Goal: Use online tool/utility

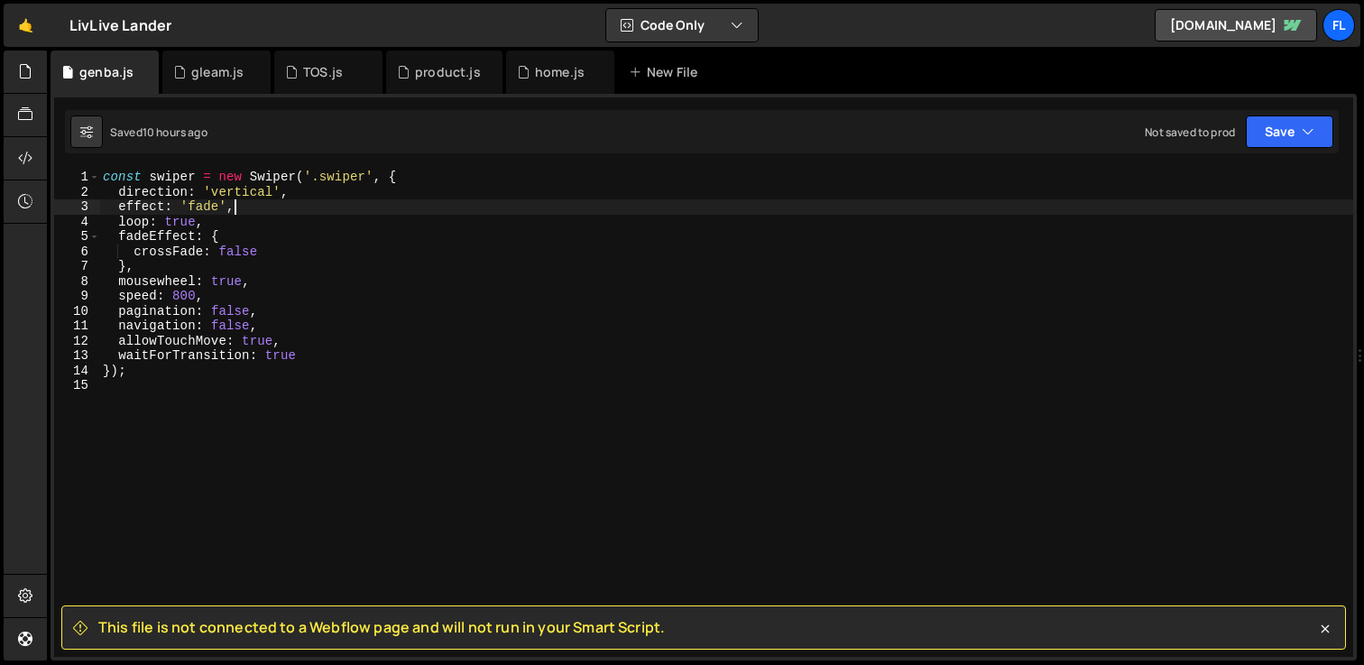
click at [195, 449] on div "const swiper = new Swiper ( '.swiper' , { direction : 'vertical' , effect : 'fa…" at bounding box center [726, 428] width 1254 height 517
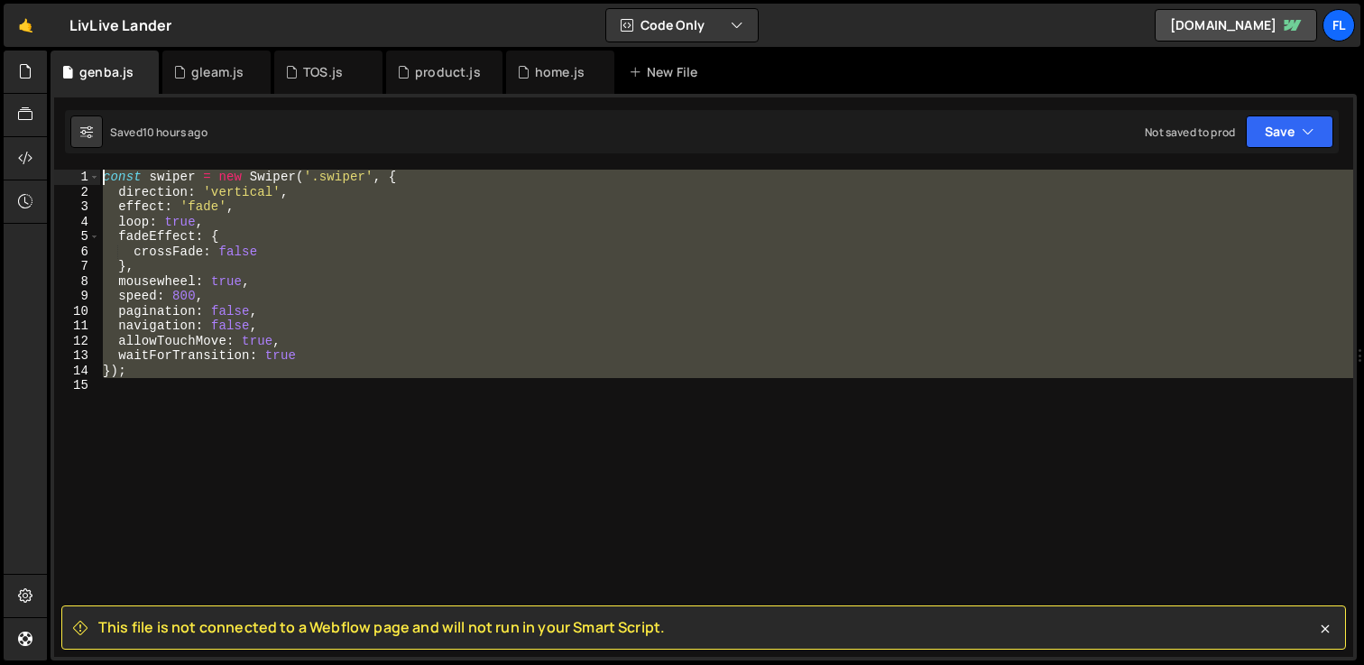
drag, startPoint x: 165, startPoint y: 425, endPoint x: 0, endPoint y: 90, distance: 373.1
click at [0, 90] on div "Hold on a sec... Are you certain you wish to leave this page? Any changes you'v…" at bounding box center [682, 332] width 1364 height 665
type textarea "const swiper = new Swiper('.swiper', { direction: 'vertical',"
click at [121, 438] on div "const swiper = new Swiper ( '.swiper' , { direction : 'vertical' , effect : 'fa…" at bounding box center [726, 413] width 1254 height 487
drag, startPoint x: 113, startPoint y: 385, endPoint x: 14, endPoint y: 151, distance: 254.2
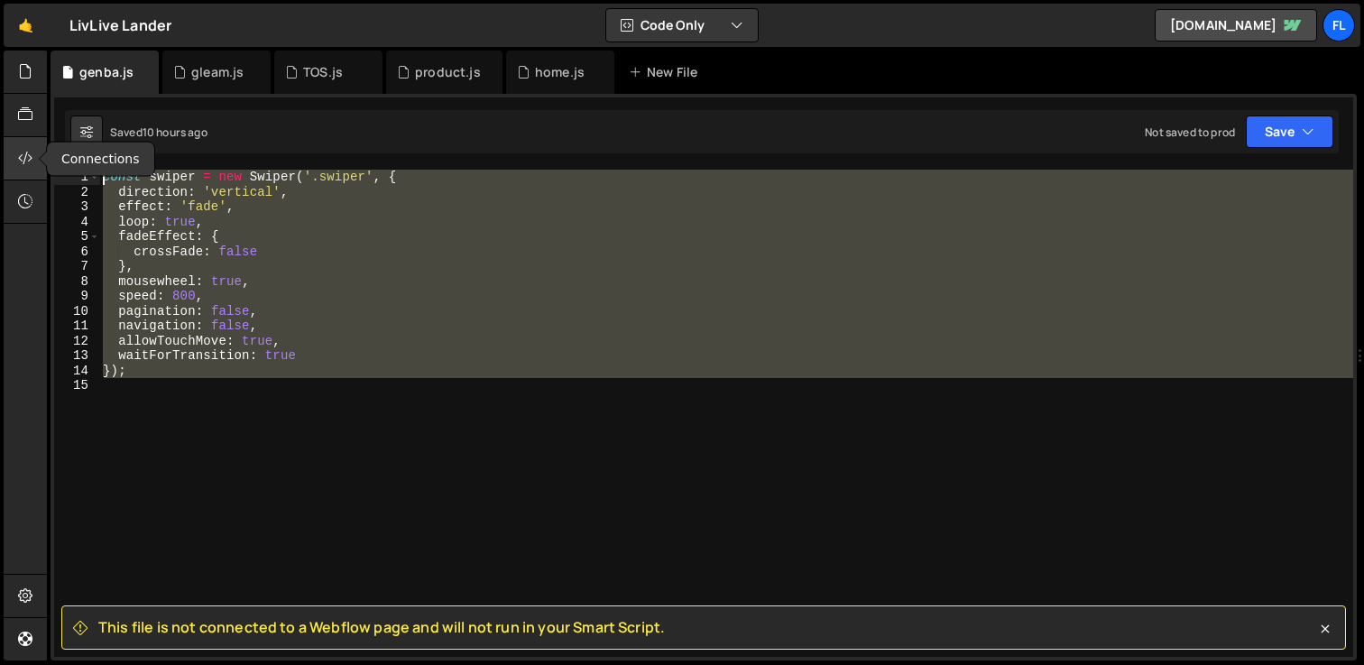
click at [14, 151] on div "Hold on a sec... Are you certain you wish to leave this page? Any changes you'v…" at bounding box center [682, 332] width 1364 height 665
type textarea "const swiper = new Swiper('.swiper', { direction: 'vertical',"
click at [128, 394] on div "const swiper = new Swiper ( '.swiper' , { direction : 'vertical' , effect : 'fa…" at bounding box center [726, 413] width 1254 height 487
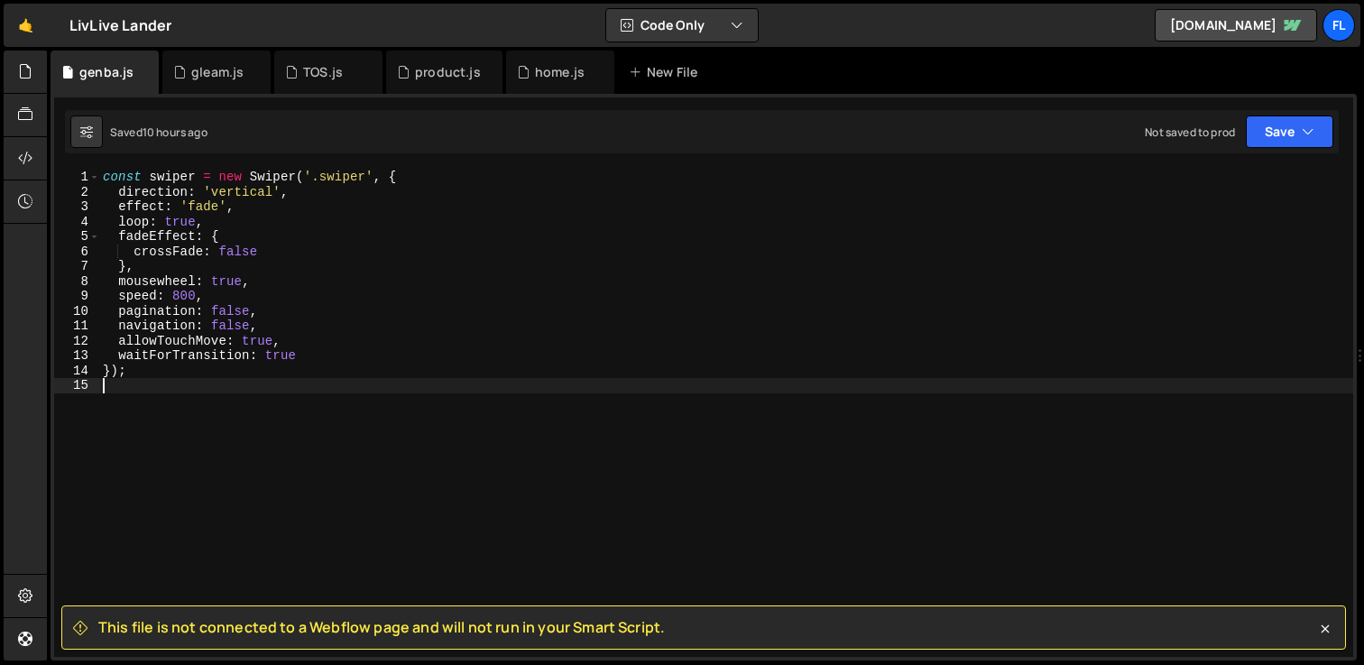
click at [112, 388] on div "const swiper = new Swiper ( '.swiper' , { direction : 'vertical' , effect : 'fa…" at bounding box center [726, 428] width 1254 height 517
drag, startPoint x: 130, startPoint y: 386, endPoint x: 76, endPoint y: 424, distance: 66.0
click at [76, 424] on div "1 2 3 4 5 6 7 8 9 10 11 12 13 14 15 const swiper = new Swiper ( '.swiper' , { d…" at bounding box center [703, 413] width 1299 height 487
click at [139, 395] on div "const swiper = new Swiper ( '.swiper' , { direction : 'vertical' , effect : 'fa…" at bounding box center [726, 428] width 1254 height 517
click at [115, 390] on div "const swiper = new Swiper ( '.swiper' , { direction : 'vertical' , effect : 'fa…" at bounding box center [726, 428] width 1254 height 517
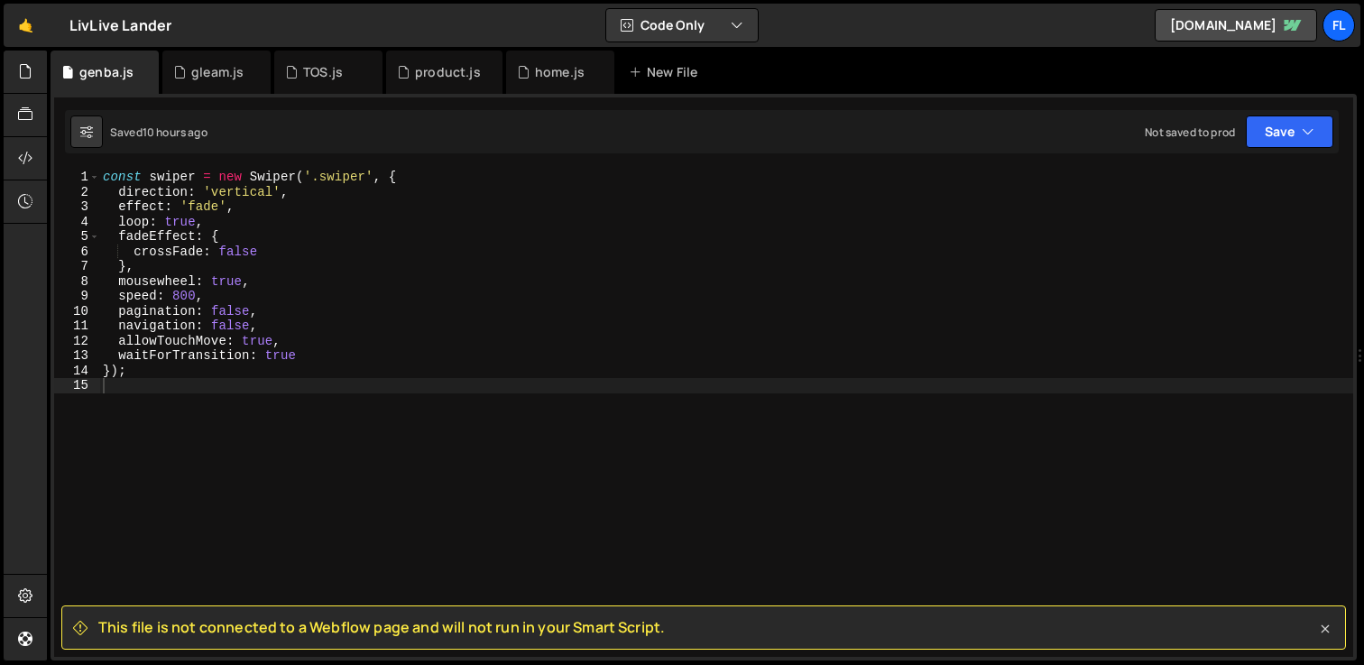
click at [1324, 630] on icon at bounding box center [1325, 629] width 18 height 18
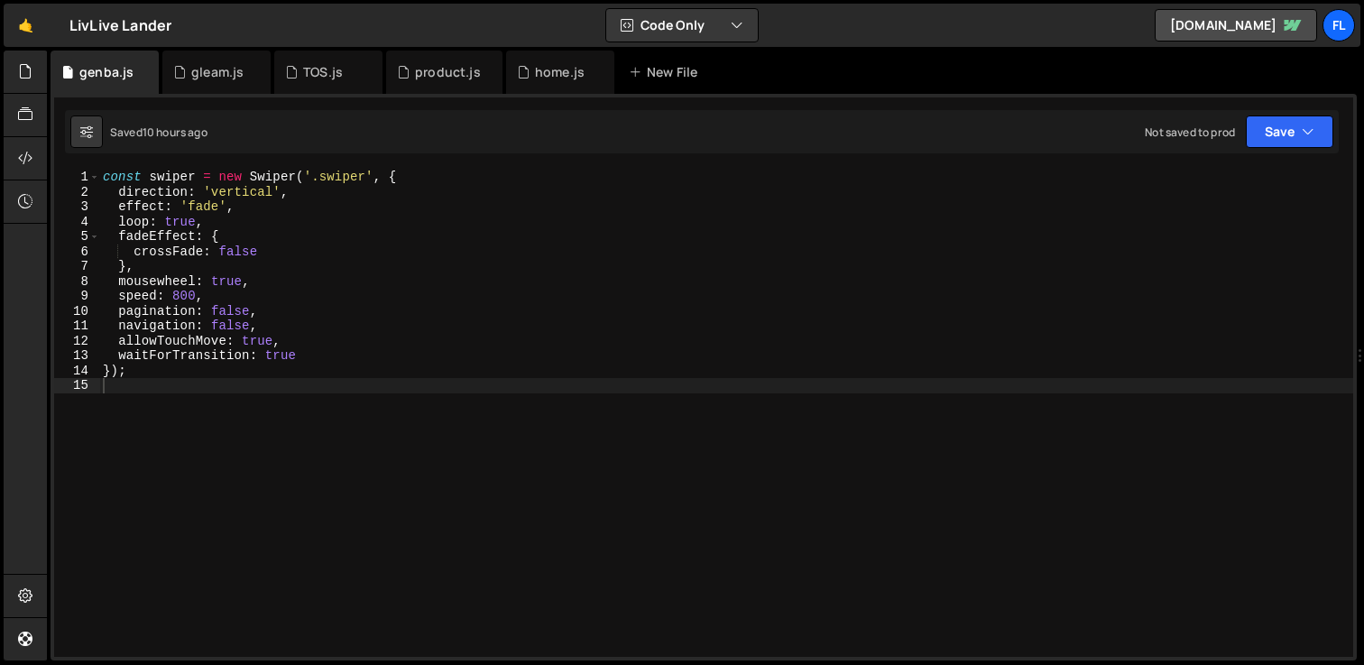
click at [771, 399] on div "const swiper = new Swiper ( '.swiper' , { direction : 'vertical' , effect : 'fa…" at bounding box center [726, 428] width 1254 height 517
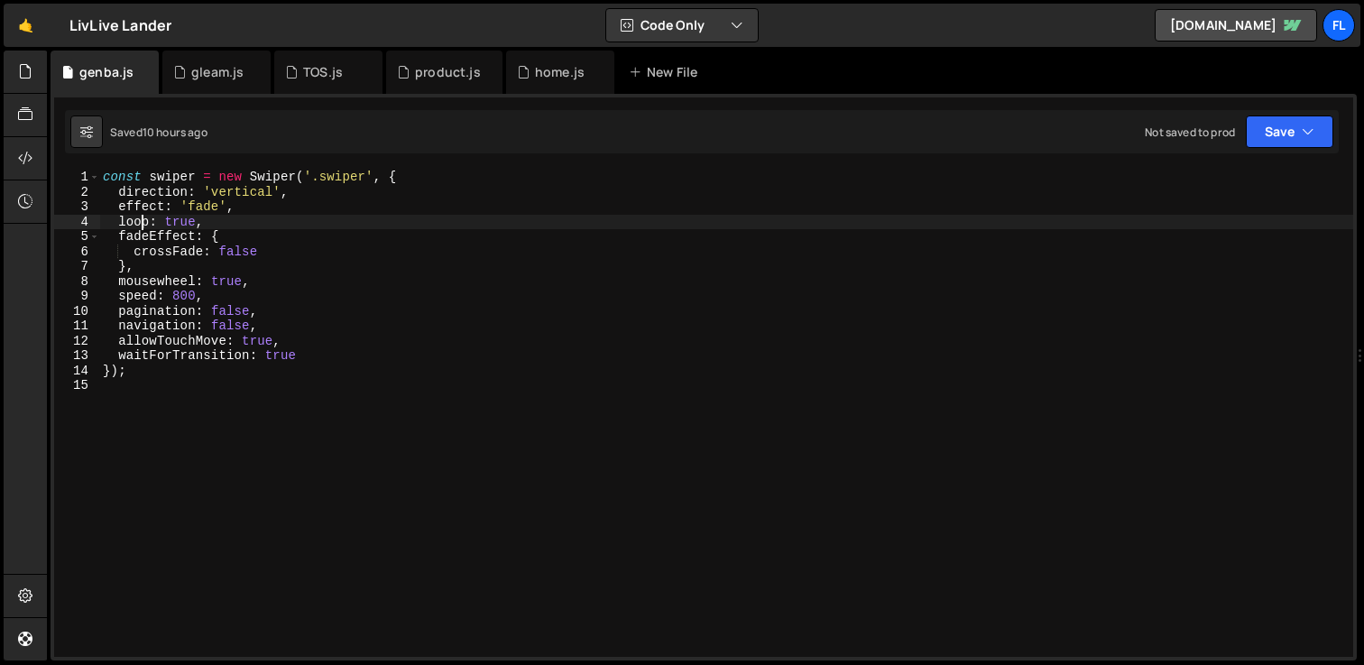
click at [142, 222] on div "const swiper = new Swiper ( '.swiper' , { direction : 'vertical' , effect : 'fa…" at bounding box center [726, 428] width 1254 height 517
click at [184, 372] on div "const swiper = new Swiper ( '.swiper' , { direction : 'vertical' , effect : 'fa…" at bounding box center [726, 428] width 1254 height 517
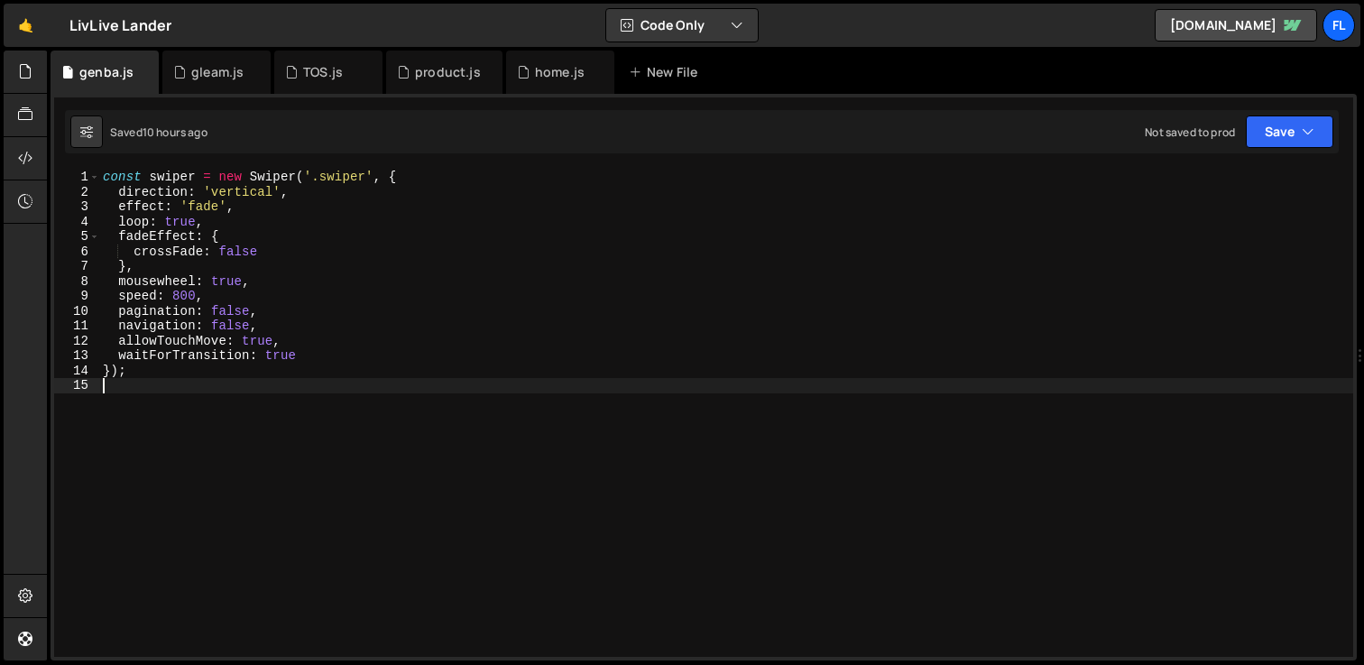
drag, startPoint x: 144, startPoint y: 394, endPoint x: 71, endPoint y: 269, distance: 145.1
click at [127, 369] on div "const swiper = new Swiper ( '.swiper' , { direction : 'vertical' , effect : 'fa…" at bounding box center [726, 428] width 1254 height 517
type textarea "});"
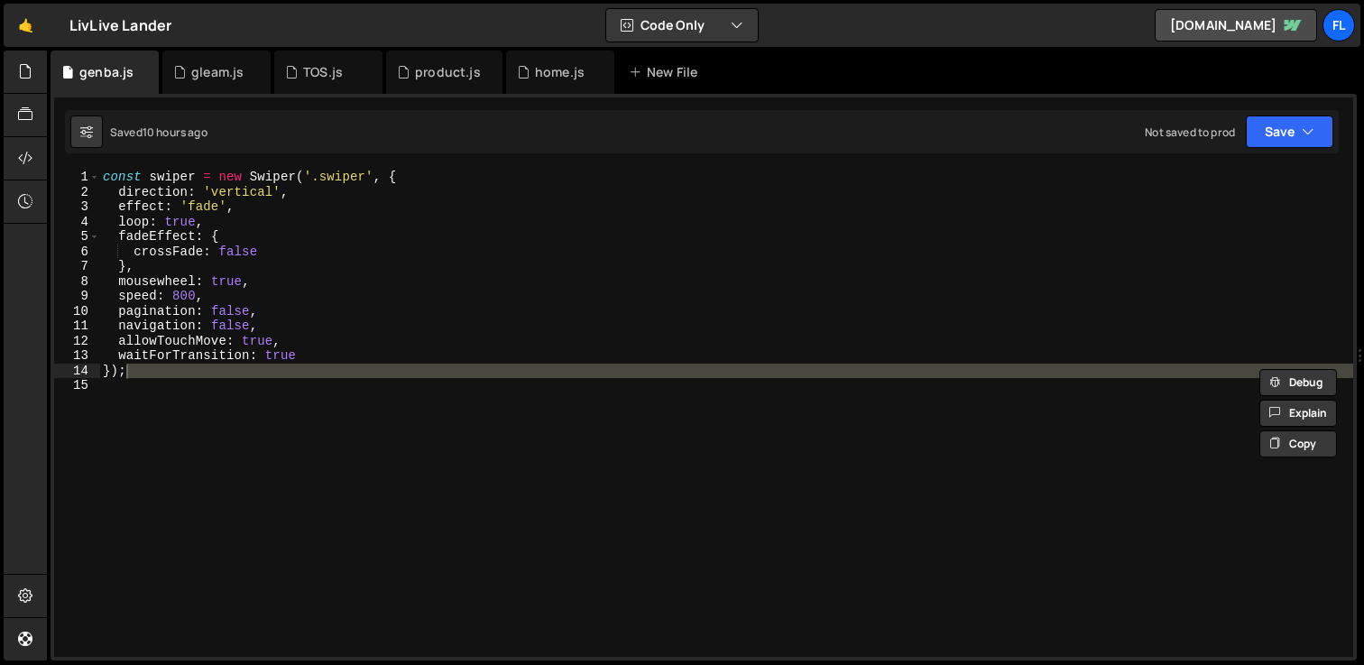
click at [47, 228] on div "Files New File Javascript files 0 genba.js 0 0 home.js 0 1 product.js 0 1" at bounding box center [705, 356] width 1317 height 611
click at [141, 412] on div "const swiper = new Swiper ( '.swiper' , { direction : 'vertical' , effect : 'fa…" at bounding box center [726, 413] width 1254 height 487
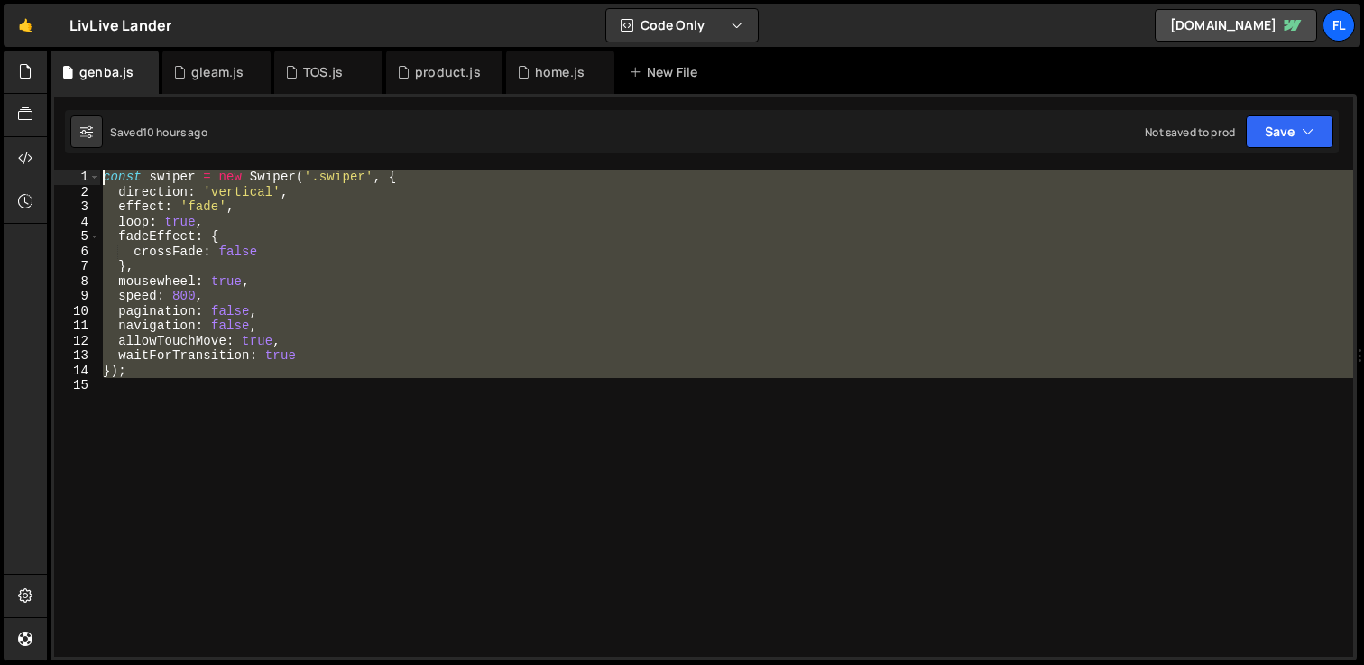
drag, startPoint x: 122, startPoint y: 385, endPoint x: 1, endPoint y: 128, distance: 284.0
click at [0, 128] on div "Hold on a sec... Are you certain you wish to leave this page? Any changes you'v…" at bounding box center [682, 332] width 1364 height 665
type textarea "const swiper = new Swiper('.swiper', { direction: 'vertical',"
click at [144, 408] on div "const swiper = new Swiper ( '.swiper' , { direction : 'vertical' , effect : 'fa…" at bounding box center [726, 413] width 1254 height 487
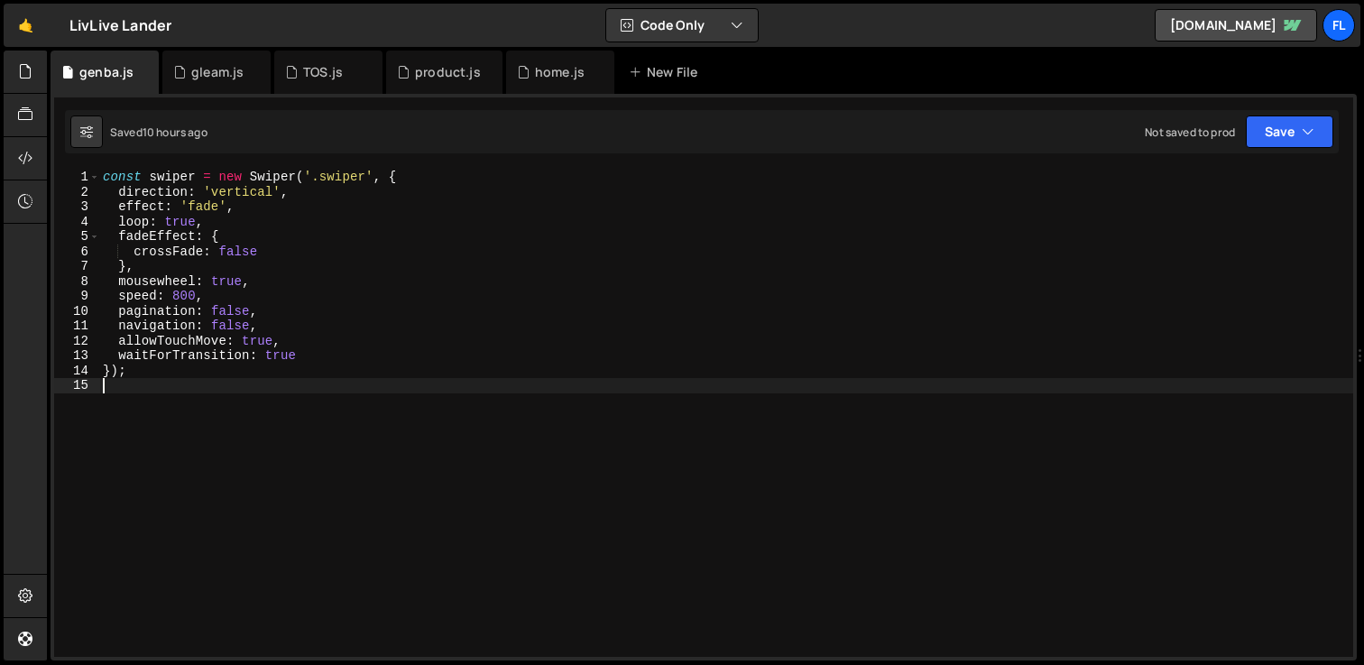
drag, startPoint x: 132, startPoint y: 390, endPoint x: 267, endPoint y: 398, distance: 135.5
click at [267, 398] on div "const swiper = new Swiper ( '.swiper' , { direction : 'vertical' , effect : 'fa…" at bounding box center [726, 428] width 1254 height 517
click at [208, 393] on div "const swiper = new Swiper ( '.swiper' , { direction : 'vertical' , effect : 'fa…" at bounding box center [726, 428] width 1254 height 517
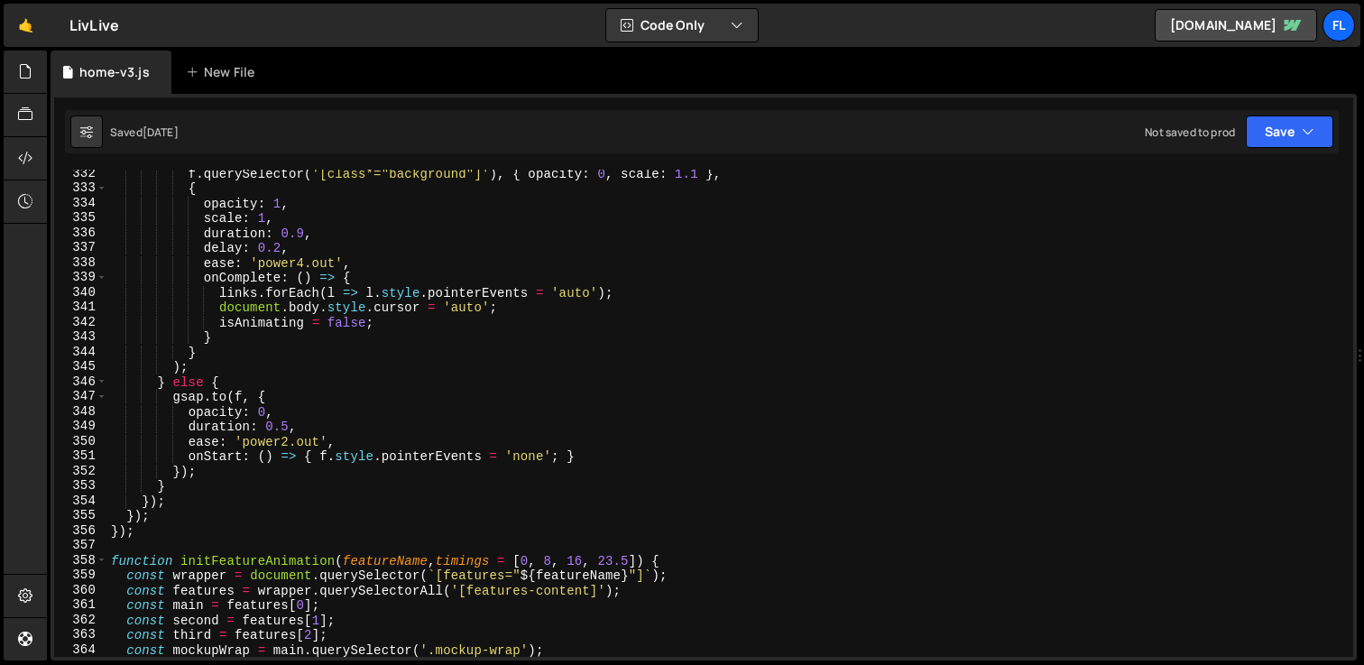
scroll to position [4929, 0]
